Goal: Information Seeking & Learning: Understand process/instructions

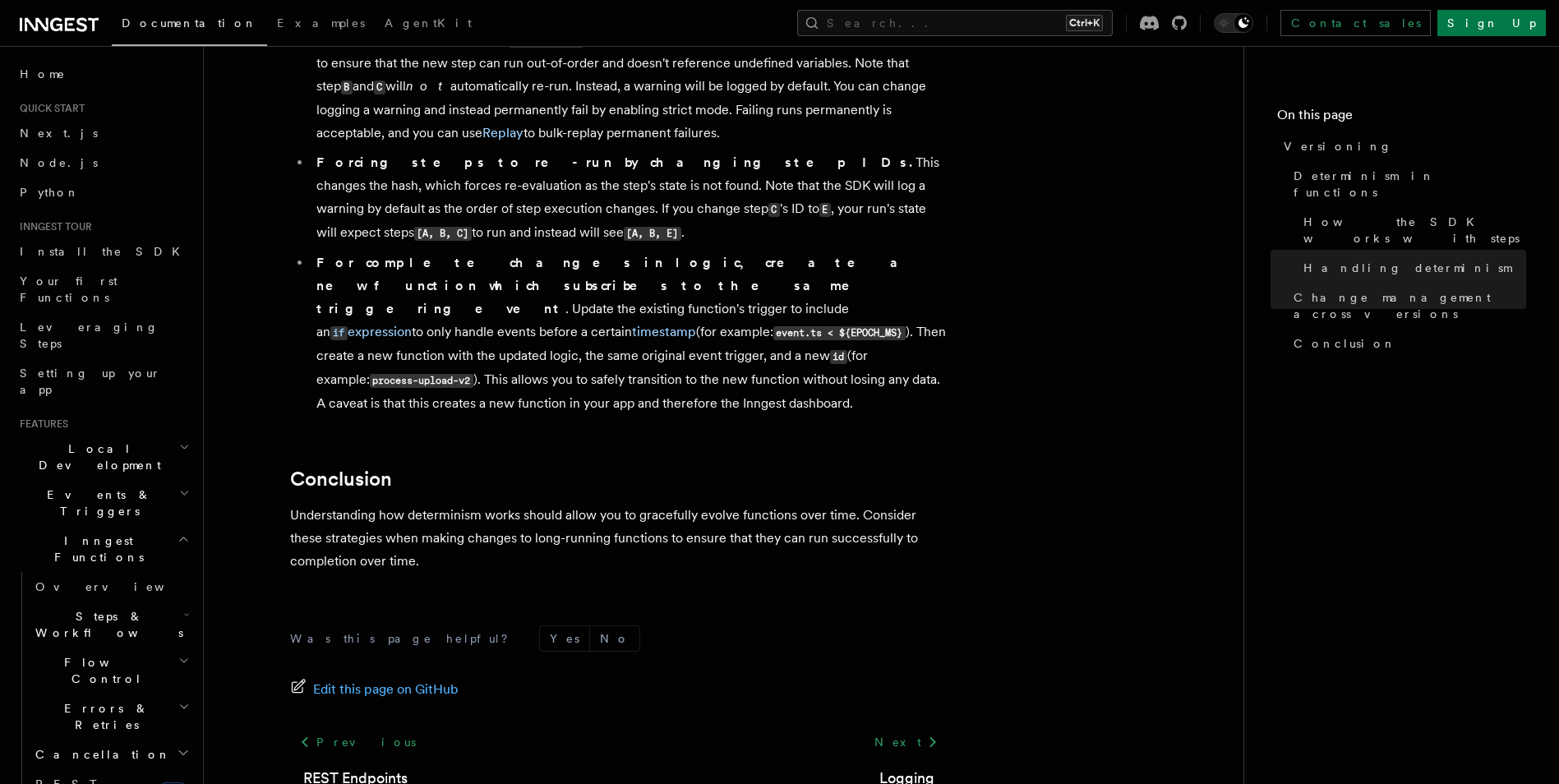
scroll to position [768, 0]
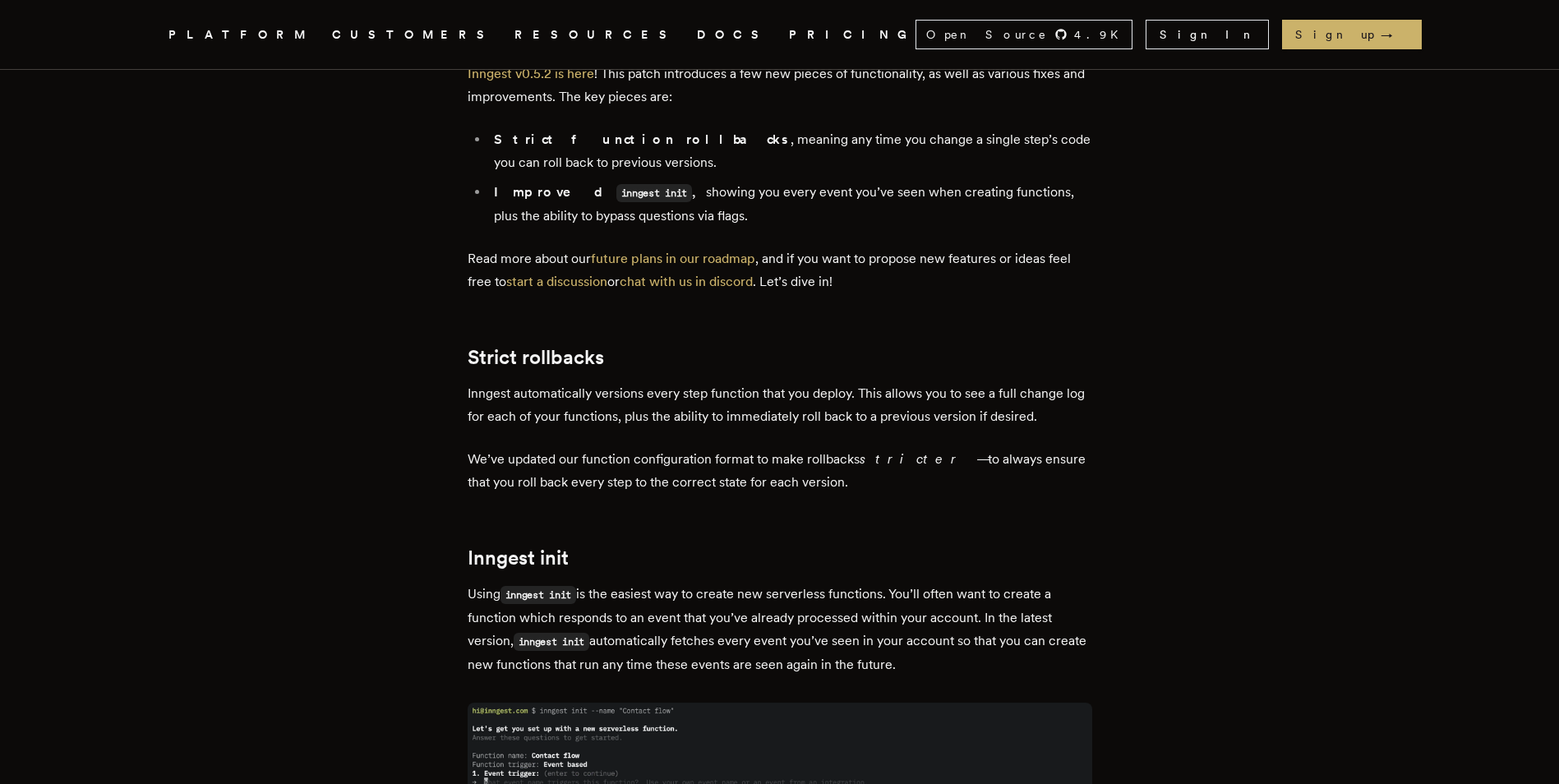
scroll to position [82, 0]
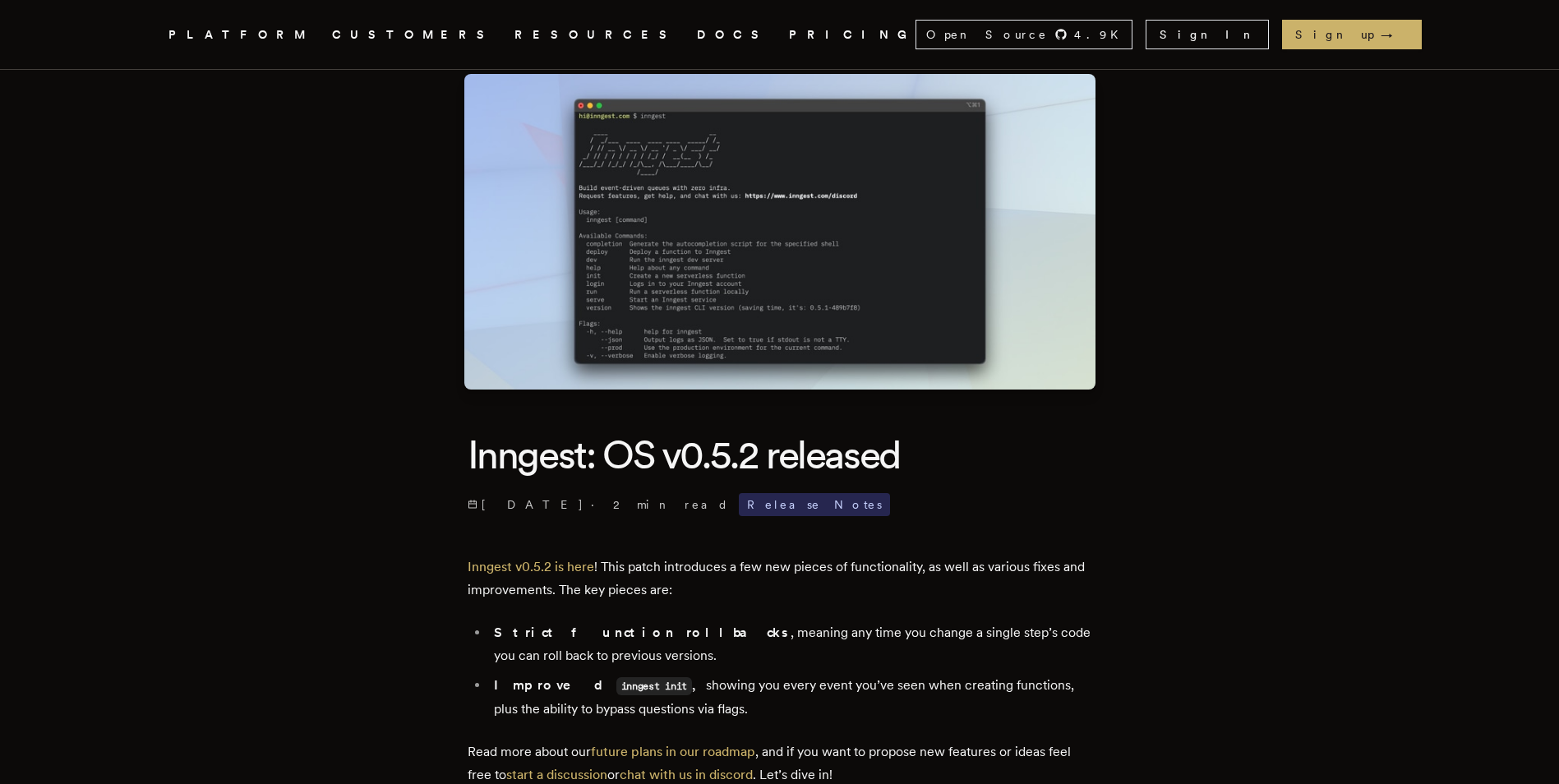
click at [697, 30] on link "DOCS" at bounding box center [732, 35] width 72 height 21
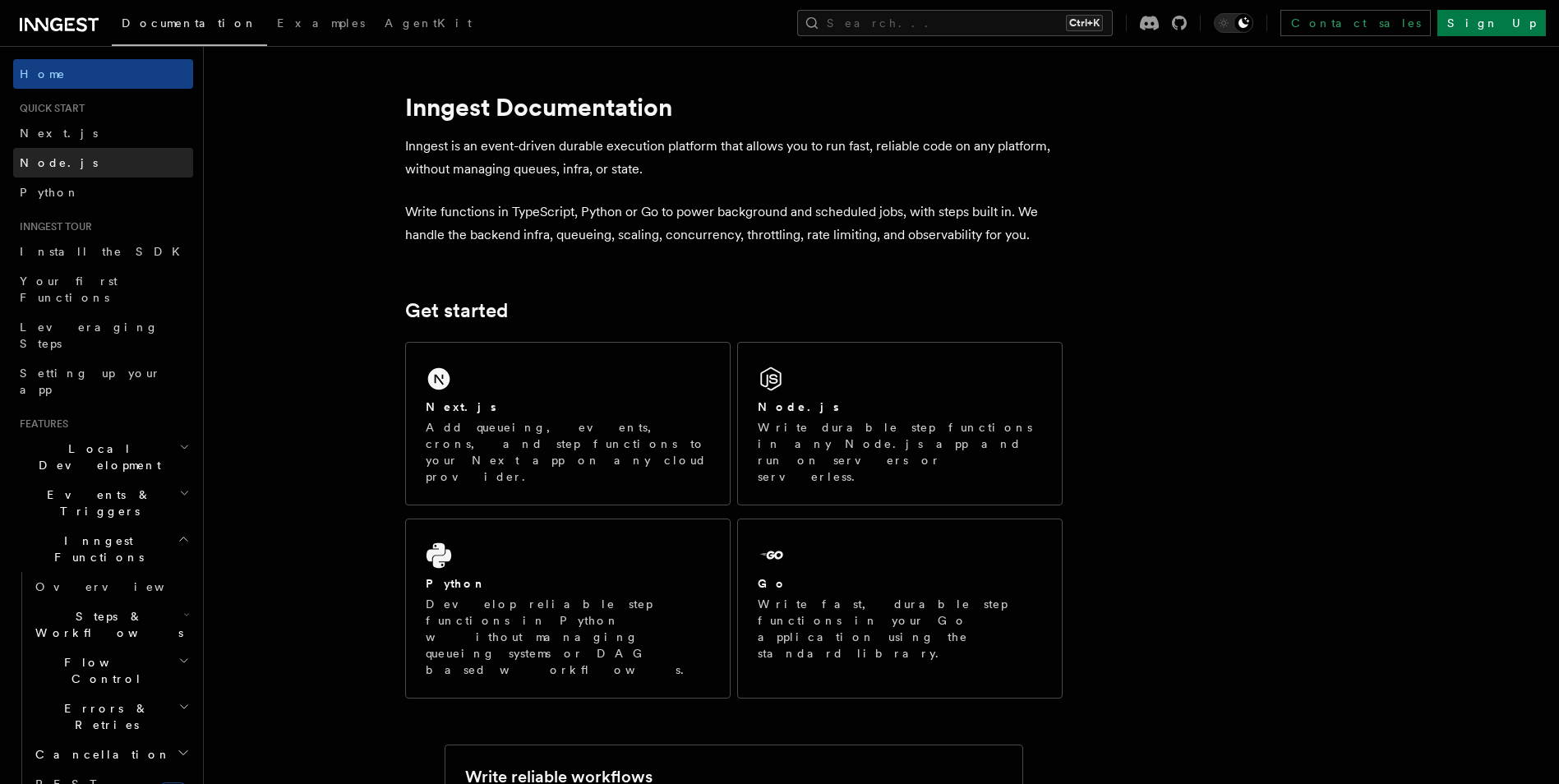
click at [53, 165] on span "Node.js" at bounding box center [59, 162] width 78 height 13
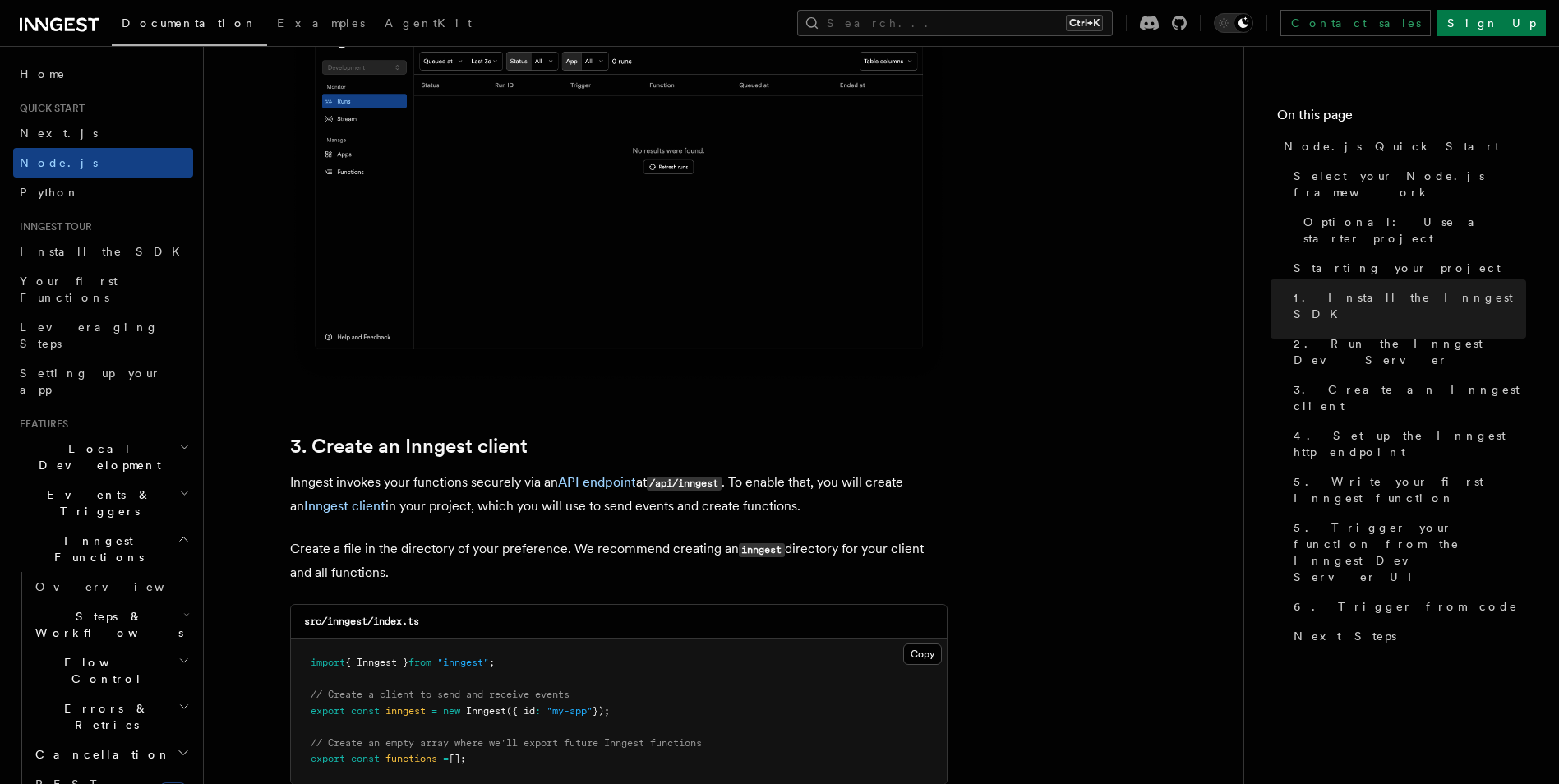
scroll to position [1972, 0]
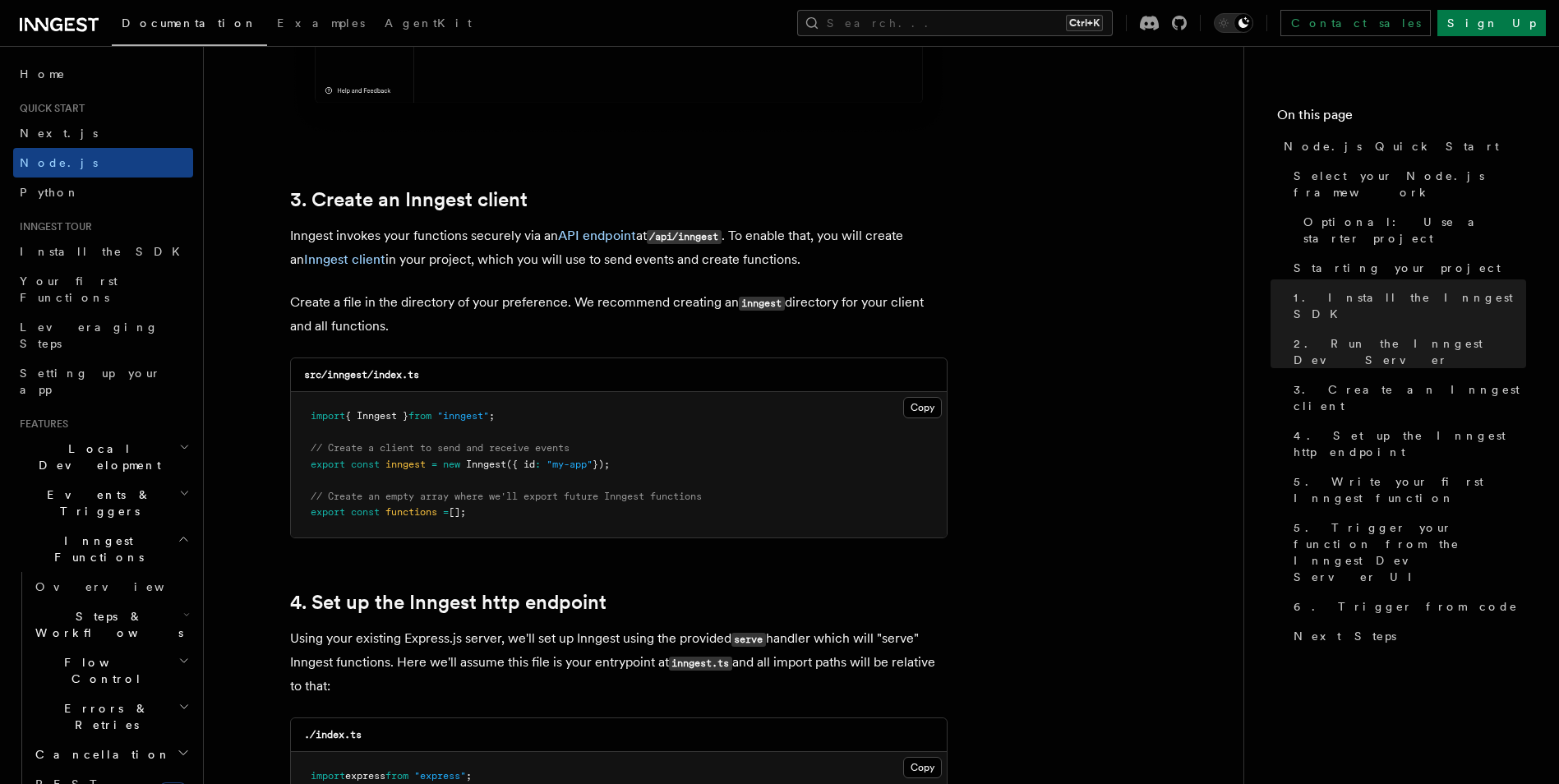
drag, startPoint x: 634, startPoint y: 464, endPoint x: 296, endPoint y: 470, distance: 338.1
click at [296, 470] on pre "import { Inngest } from "inngest" ; // Create a client to send and receive even…" at bounding box center [619, 464] width 656 height 146
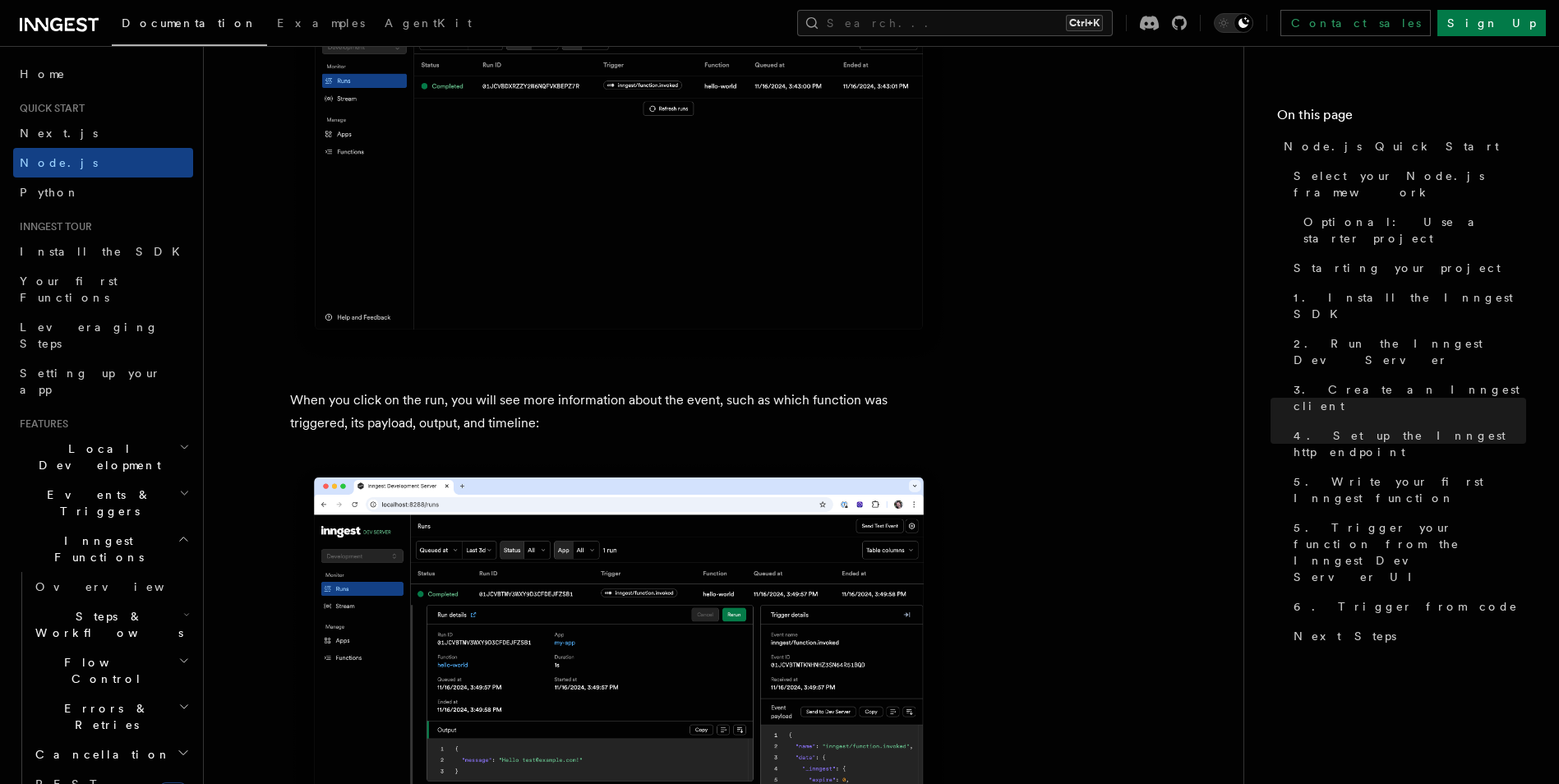
scroll to position [5914, 0]
